Goal: Information Seeking & Learning: Learn about a topic

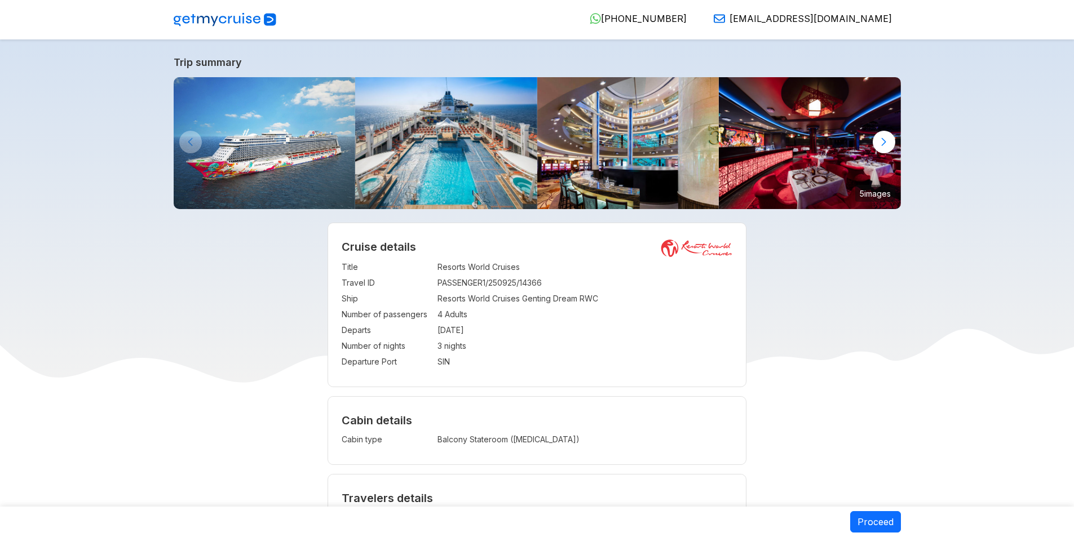
click at [687, 17] on span "[PHONE_NUMBER]" at bounding box center [644, 18] width 86 height 11
click at [839, 17] on span "[EMAIL_ADDRESS][DOMAIN_NAME]" at bounding box center [811, 18] width 162 height 11
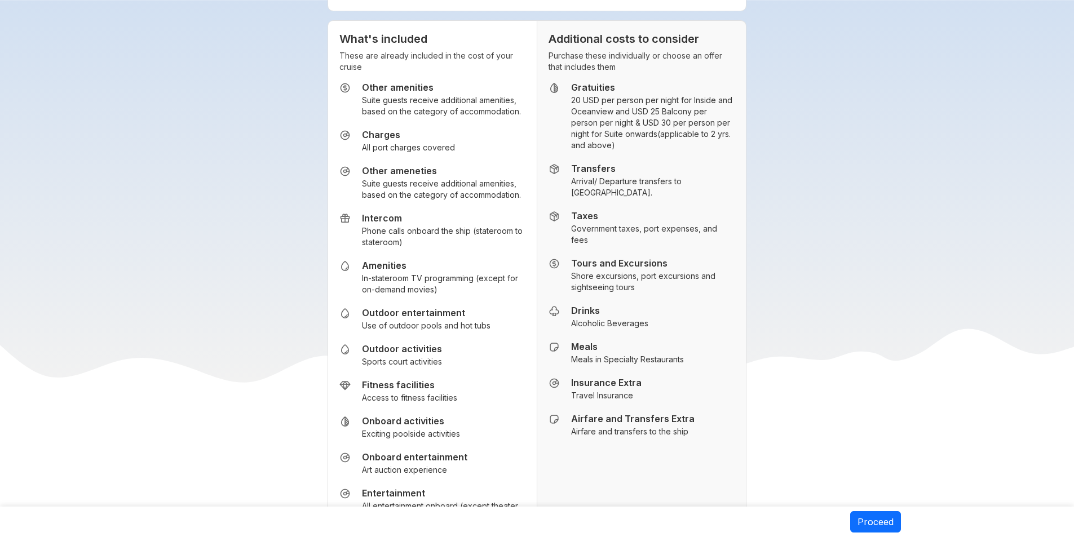
scroll to position [1692, 0]
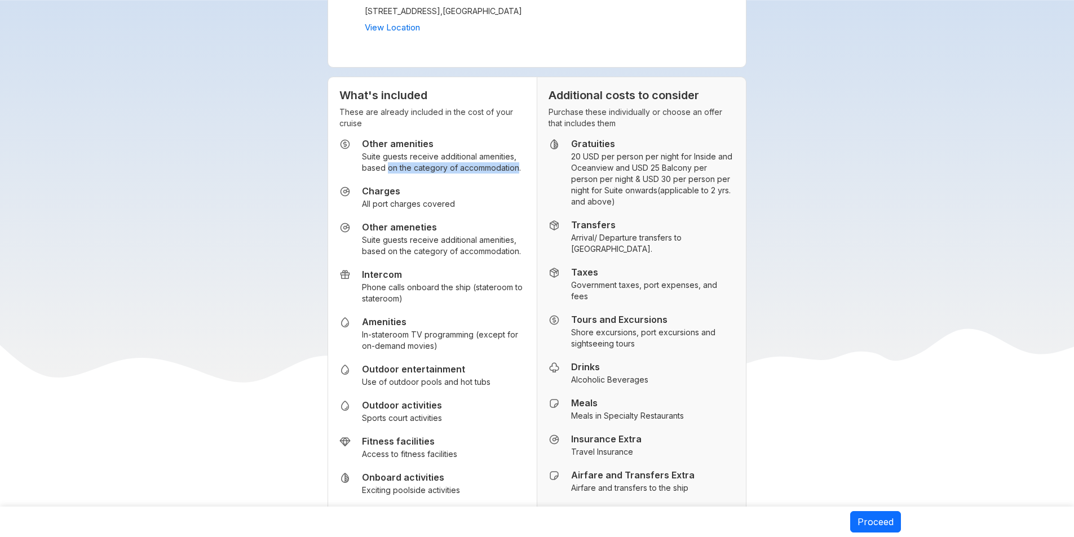
drag, startPoint x: 386, startPoint y: 202, endPoint x: 514, endPoint y: 205, distance: 128.6
click at [514, 174] on small "Suite guests receive additional amenities, based on the category of accommodati…" at bounding box center [443, 162] width 163 height 23
drag, startPoint x: 347, startPoint y: 152, endPoint x: 516, endPoint y: 144, distance: 169.4
click at [516, 144] on div "What's included These are already included in the cost of your cruise Other ame…" at bounding box center [432, 458] width 209 height 763
drag, startPoint x: 380, startPoint y: 190, endPoint x: 495, endPoint y: 214, distance: 116.9
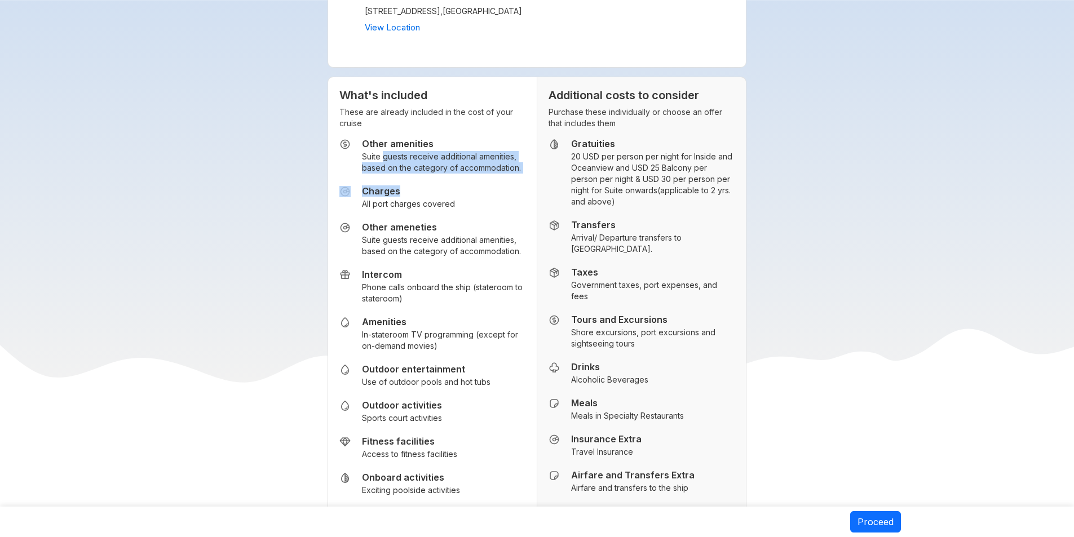
click at [495, 214] on ul "Other amenities Suite guests receive additional amenities, based on the categor…" at bounding box center [433, 483] width 186 height 690
click at [387, 210] on small "All port charges covered" at bounding box center [408, 204] width 93 height 11
drag, startPoint x: 387, startPoint y: 246, endPoint x: 455, endPoint y: 244, distance: 67.1
click at [455, 210] on li "Charges All port charges covered" at bounding box center [433, 198] width 186 height 24
drag, startPoint x: 400, startPoint y: 278, endPoint x: 499, endPoint y: 281, distance: 99.3
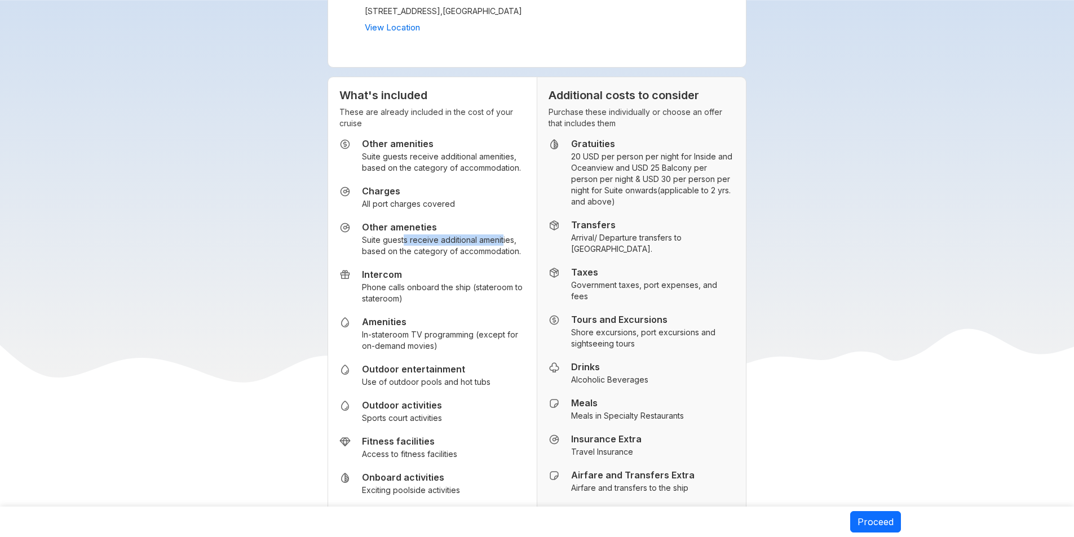
click at [500, 257] on small "Suite guests receive additional amenities, based on the category of accommodati…" at bounding box center [443, 246] width 163 height 23
drag, startPoint x: 403, startPoint y: 298, endPoint x: 488, endPoint y: 293, distance: 85.3
click at [488, 293] on ul "Other amenities Suite guests receive additional amenities, based on the categor…" at bounding box center [433, 483] width 186 height 690
click at [412, 305] on small "Phone calls onboard the ship (stateroom to stateroom)" at bounding box center [443, 293] width 163 height 23
drag, startPoint x: 421, startPoint y: 327, endPoint x: 518, endPoint y: 327, distance: 96.4
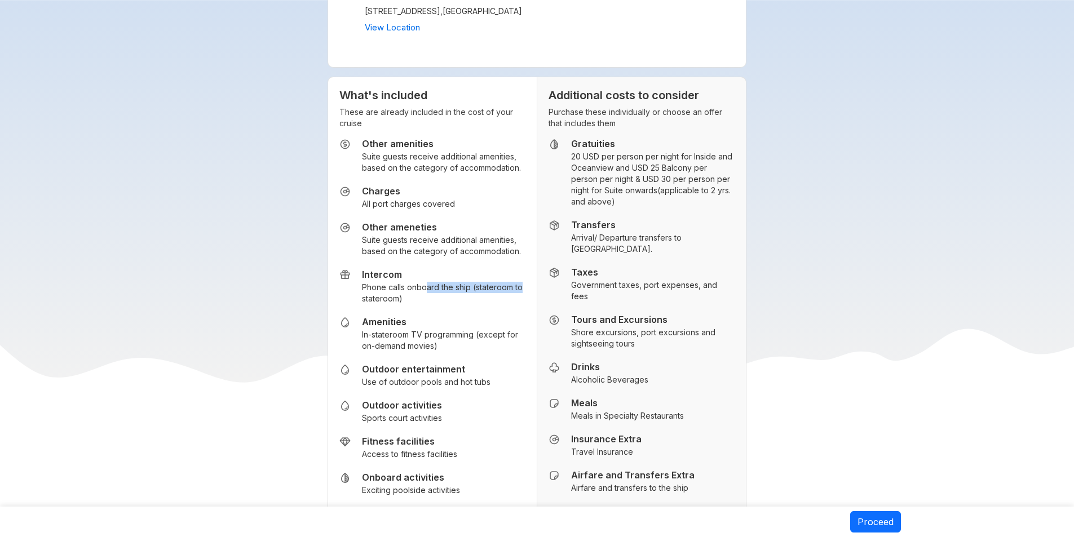
click at [518, 305] on small "Phone calls onboard the ship (stateroom to stateroom)" at bounding box center [443, 293] width 163 height 23
click at [396, 350] on ul "Other amenities Suite guests receive additional amenities, based on the categor…" at bounding box center [433, 483] width 186 height 690
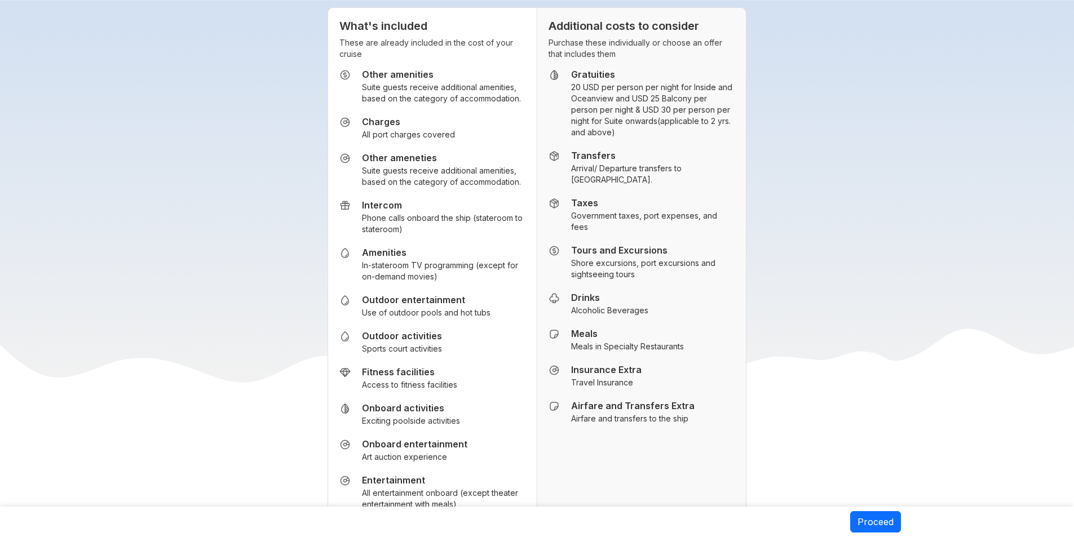
scroll to position [1805, 0]
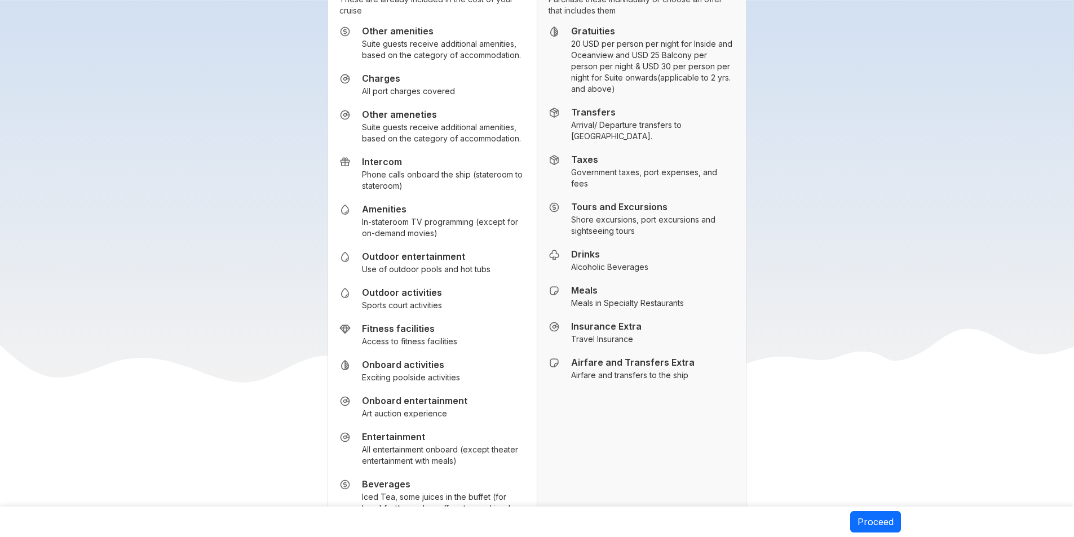
drag, startPoint x: 403, startPoint y: 259, endPoint x: 506, endPoint y: 277, distance: 104.7
click at [506, 239] on small "In-stateroom TV programming (except for on-demand movies)" at bounding box center [443, 228] width 163 height 23
click at [458, 275] on small "Use of outdoor pools and hot tubs" at bounding box center [426, 269] width 129 height 11
drag, startPoint x: 403, startPoint y: 307, endPoint x: 501, endPoint y: 307, distance: 98.1
click at [501, 275] on li "Outdoor entertainment Use of outdoor pools and hot tubs" at bounding box center [433, 263] width 186 height 24
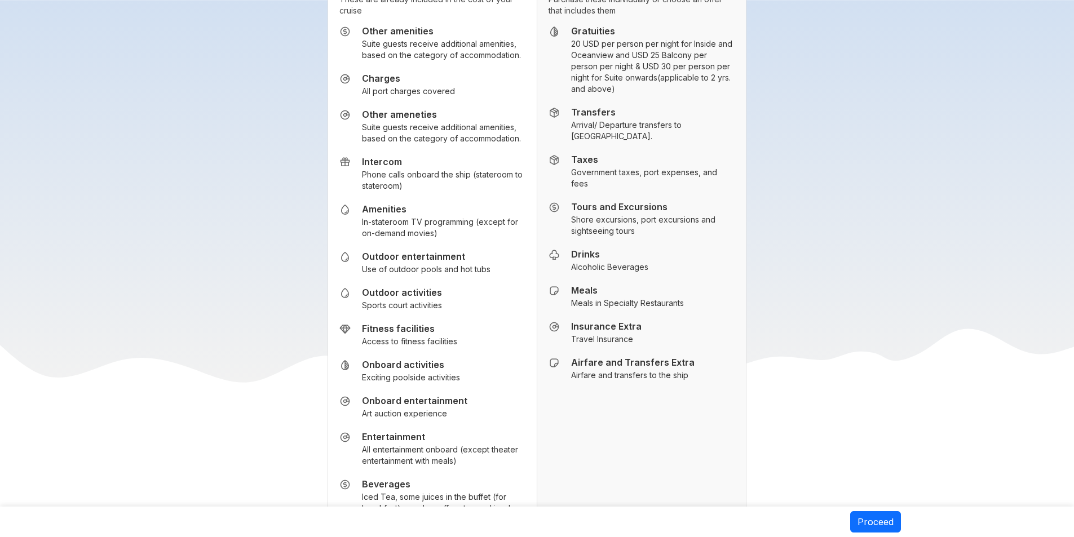
click at [471, 311] on li "Outdoor activities Sports court activities" at bounding box center [433, 299] width 186 height 24
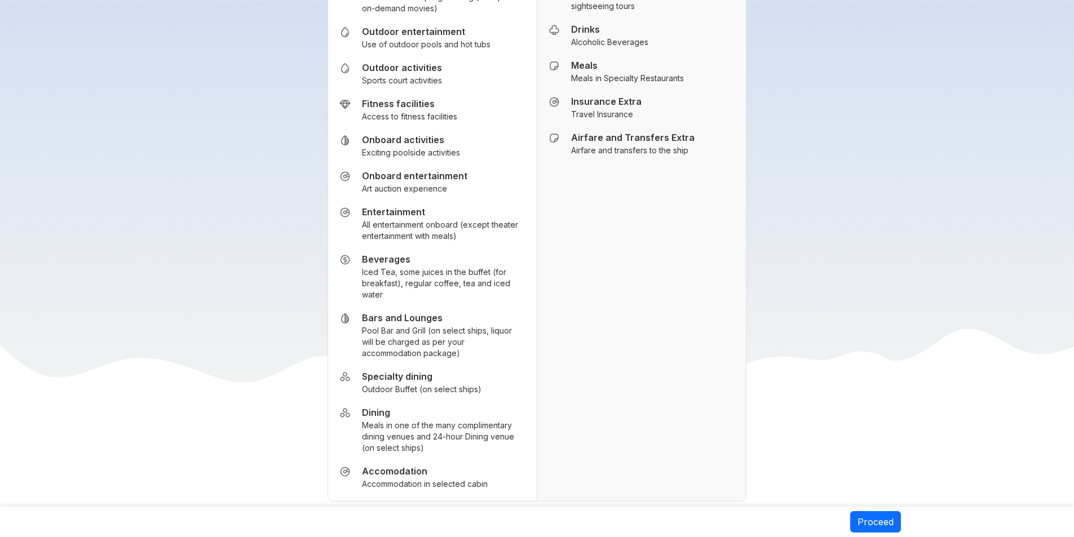
scroll to position [2030, 0]
drag, startPoint x: 392, startPoint y: 311, endPoint x: 483, endPoint y: 306, distance: 91.5
click at [483, 300] on small "Iced Tea, some juices in the buffet (for breakfast), regular coffee, tea and ic…" at bounding box center [443, 283] width 163 height 34
click at [459, 300] on small "Iced Tea, some juices in the buffet (for breakfast), regular coffee, tea and ic…" at bounding box center [443, 283] width 163 height 34
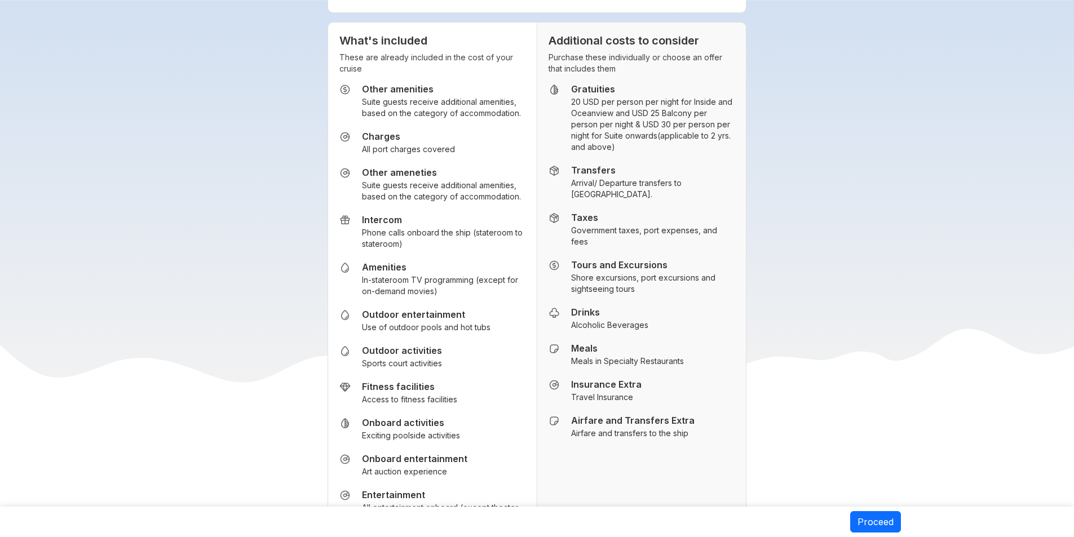
scroll to position [1748, 0]
drag, startPoint x: 660, startPoint y: 152, endPoint x: 713, endPoint y: 146, distance: 52.8
click at [713, 146] on small "20 USD per person per night for Inside and Oceanview and USD 25 Balcony per per…" at bounding box center [653, 123] width 164 height 56
drag, startPoint x: 650, startPoint y: 175, endPoint x: 709, endPoint y: 167, distance: 60.3
click at [709, 151] on small "20 USD per person per night for Inside and Oceanview and USD 25 Balcony per per…" at bounding box center [653, 123] width 164 height 56
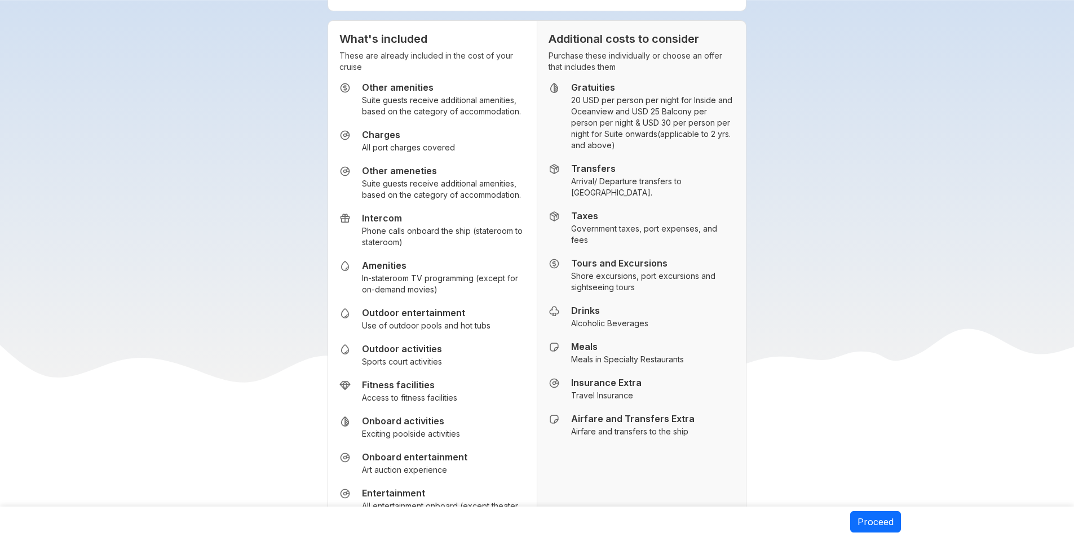
click at [639, 199] on ul "Gratuities 20 USD per person per night for Inside and Oceanview and USD 25 Balc…" at bounding box center [642, 260] width 186 height 356
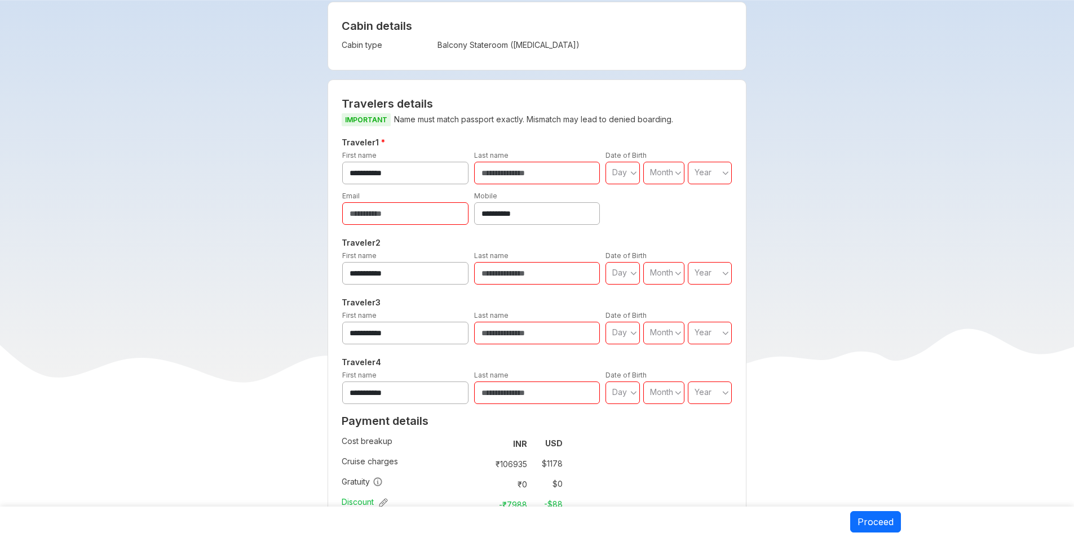
scroll to position [0, 0]
